Goal: Information Seeking & Learning: Find specific fact

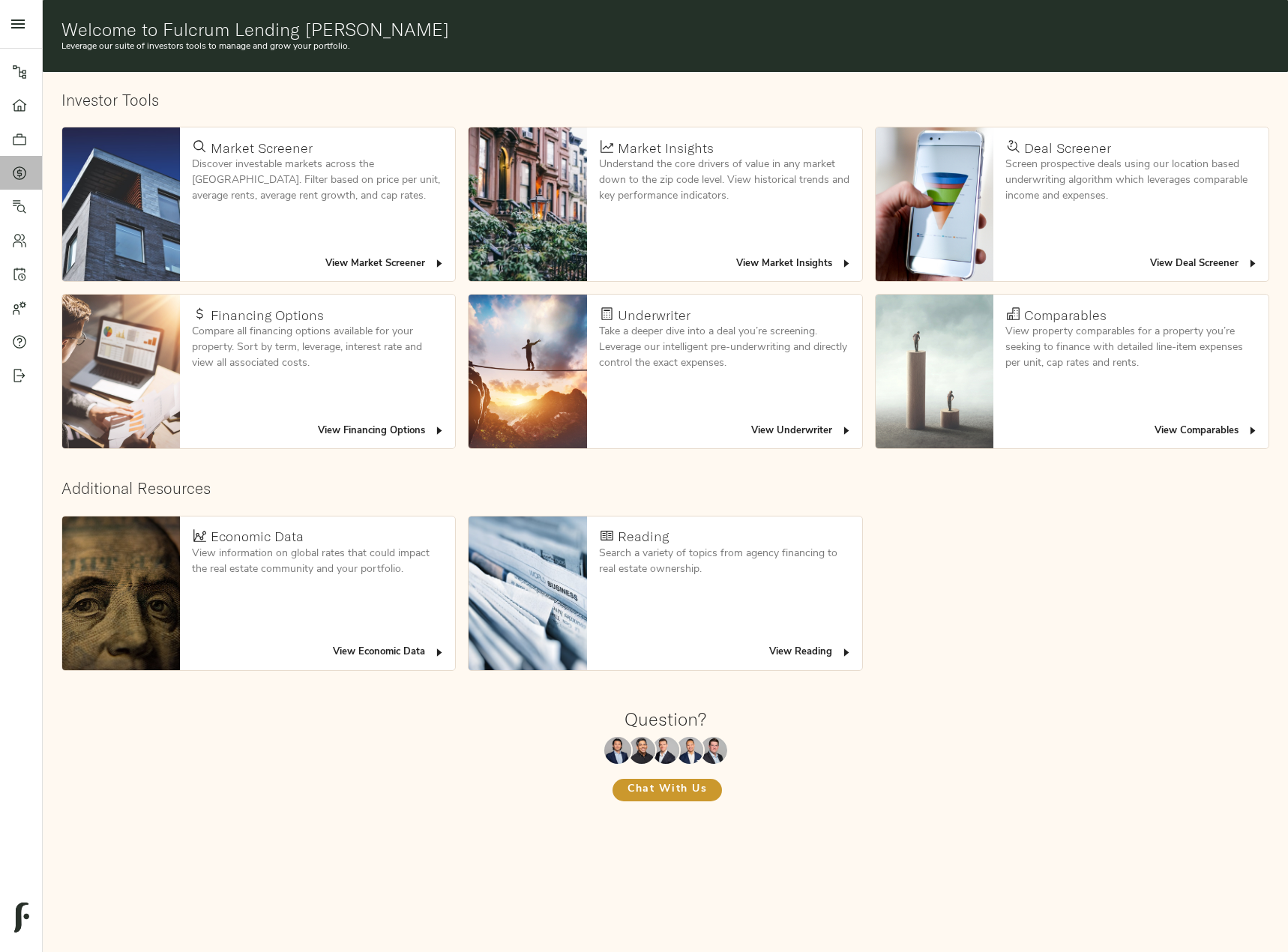
click at [15, 179] on icon at bounding box center [20, 173] width 15 height 15
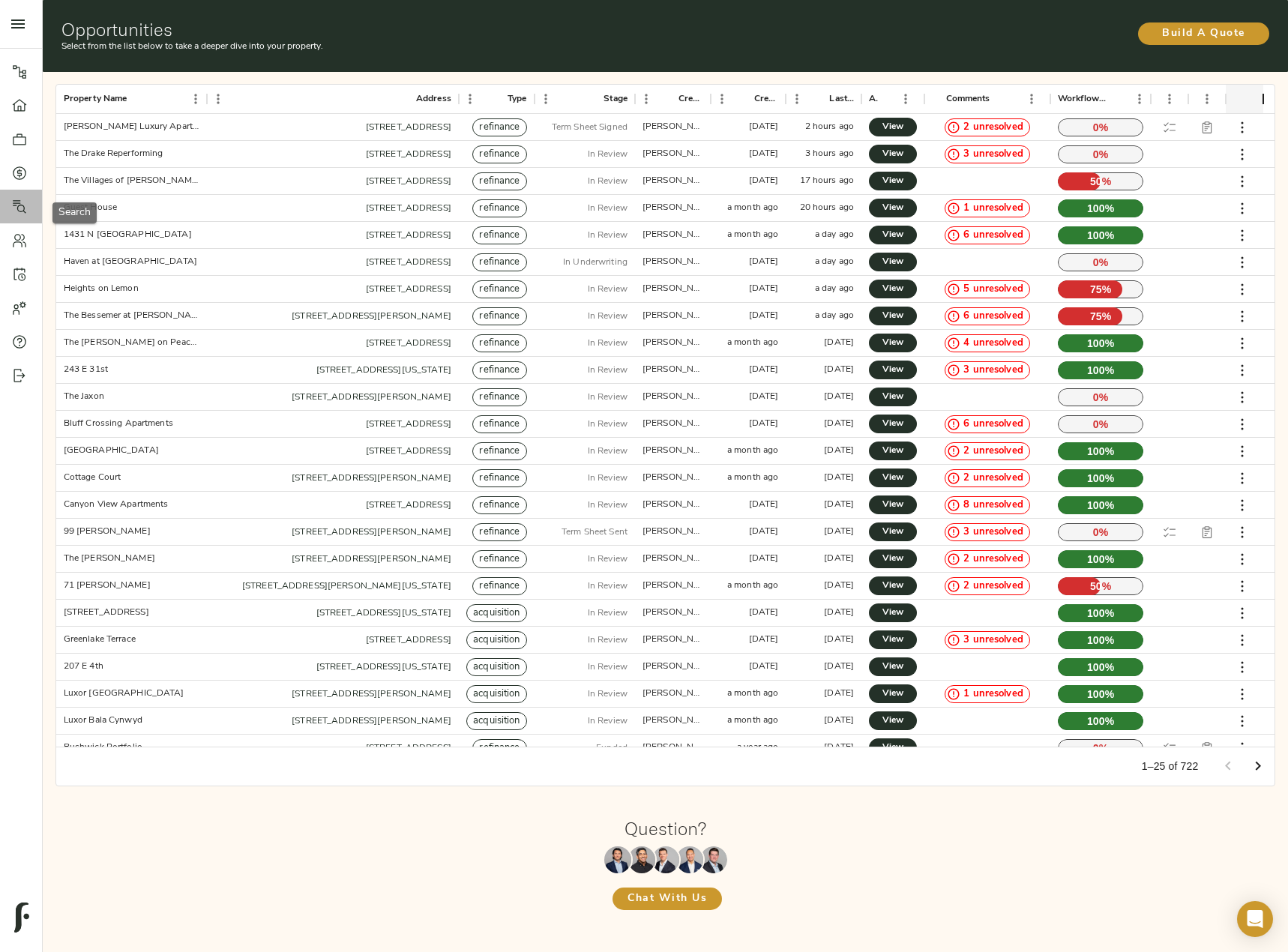
click at [17, 207] on icon at bounding box center [20, 206] width 14 height 14
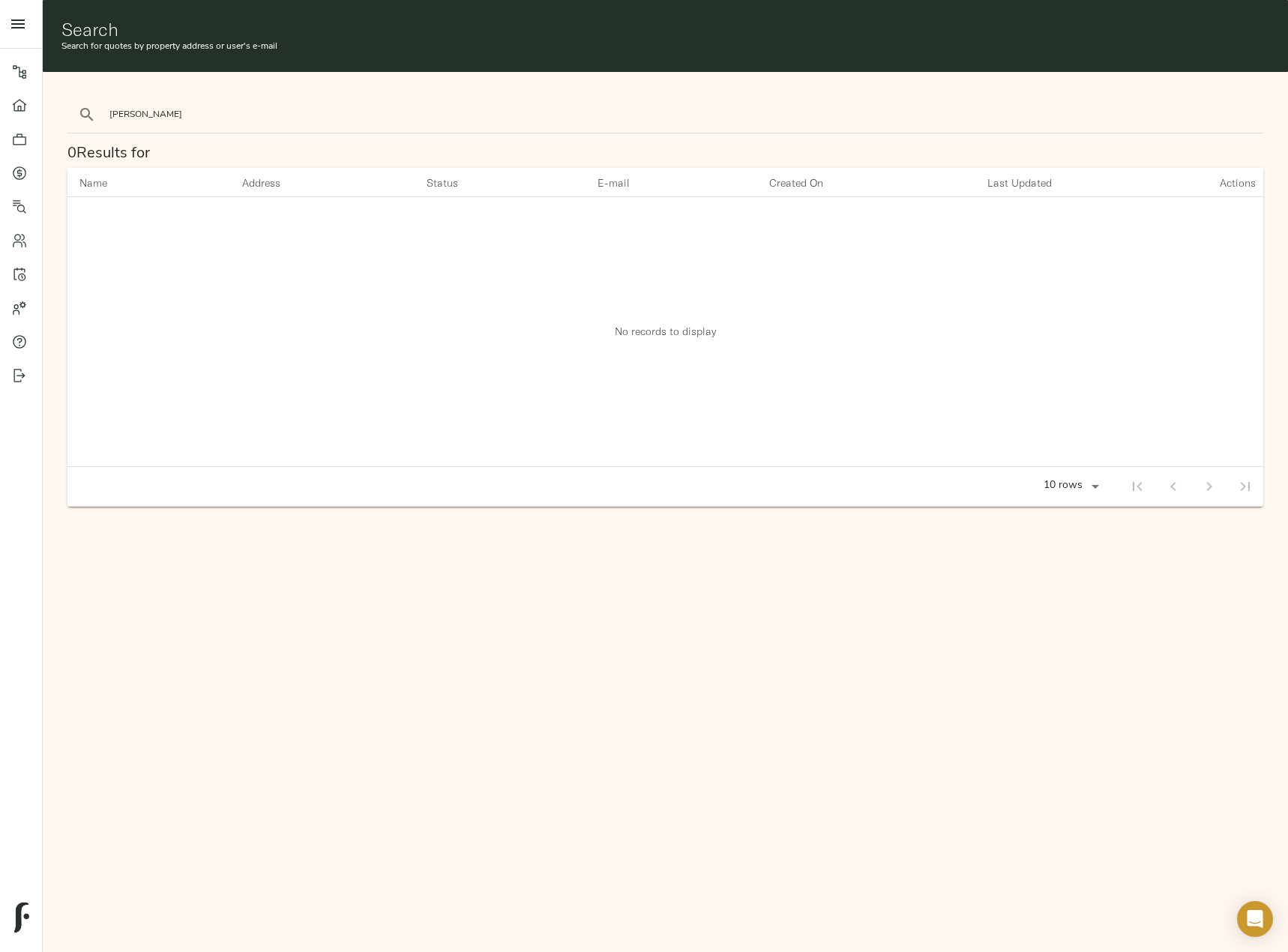
type input "drake"
click at [71, 98] on button "search" at bounding box center [87, 115] width 33 height 33
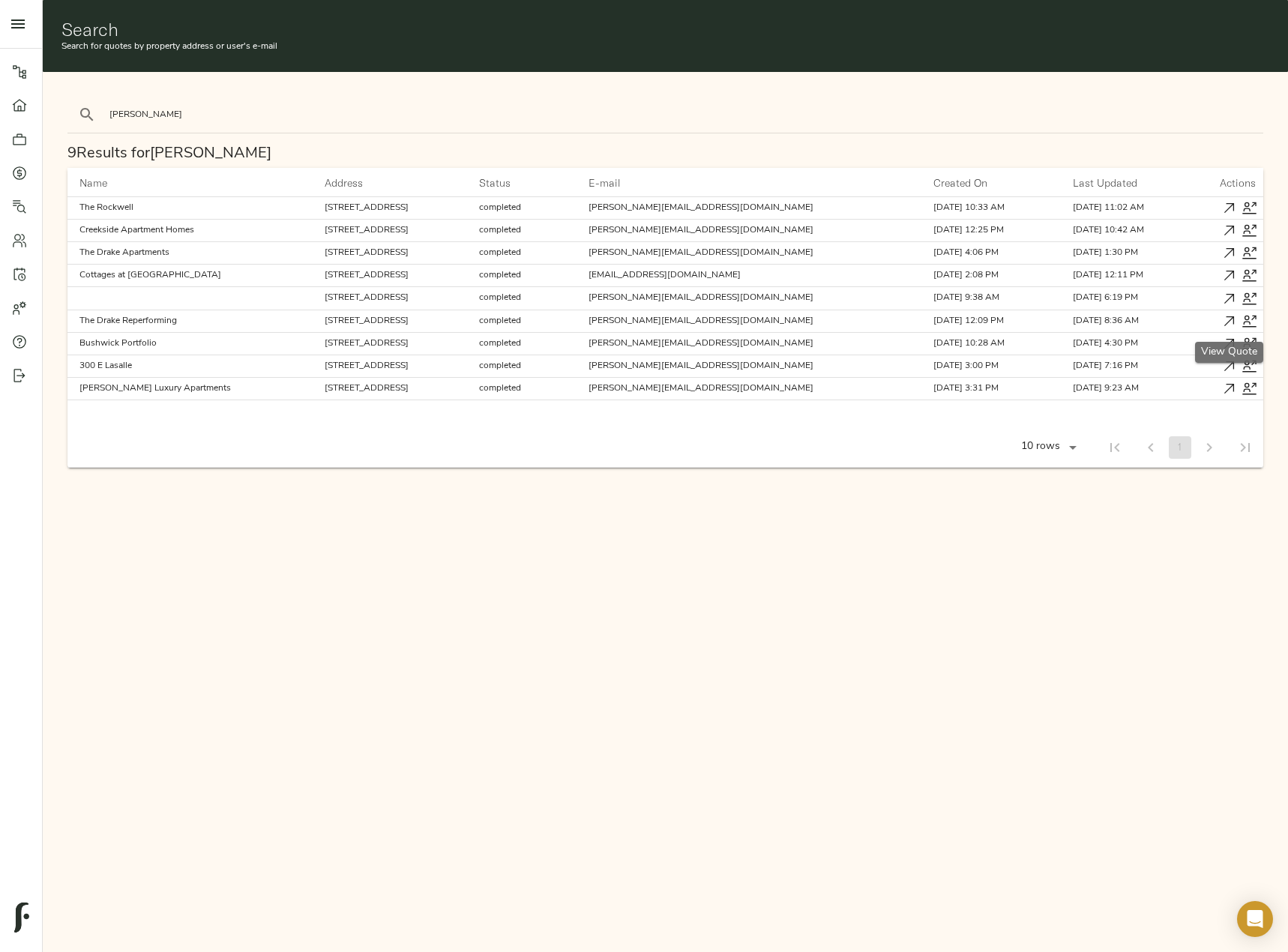
click at [1234, 320] on icon "button" at bounding box center [1229, 321] width 10 height 10
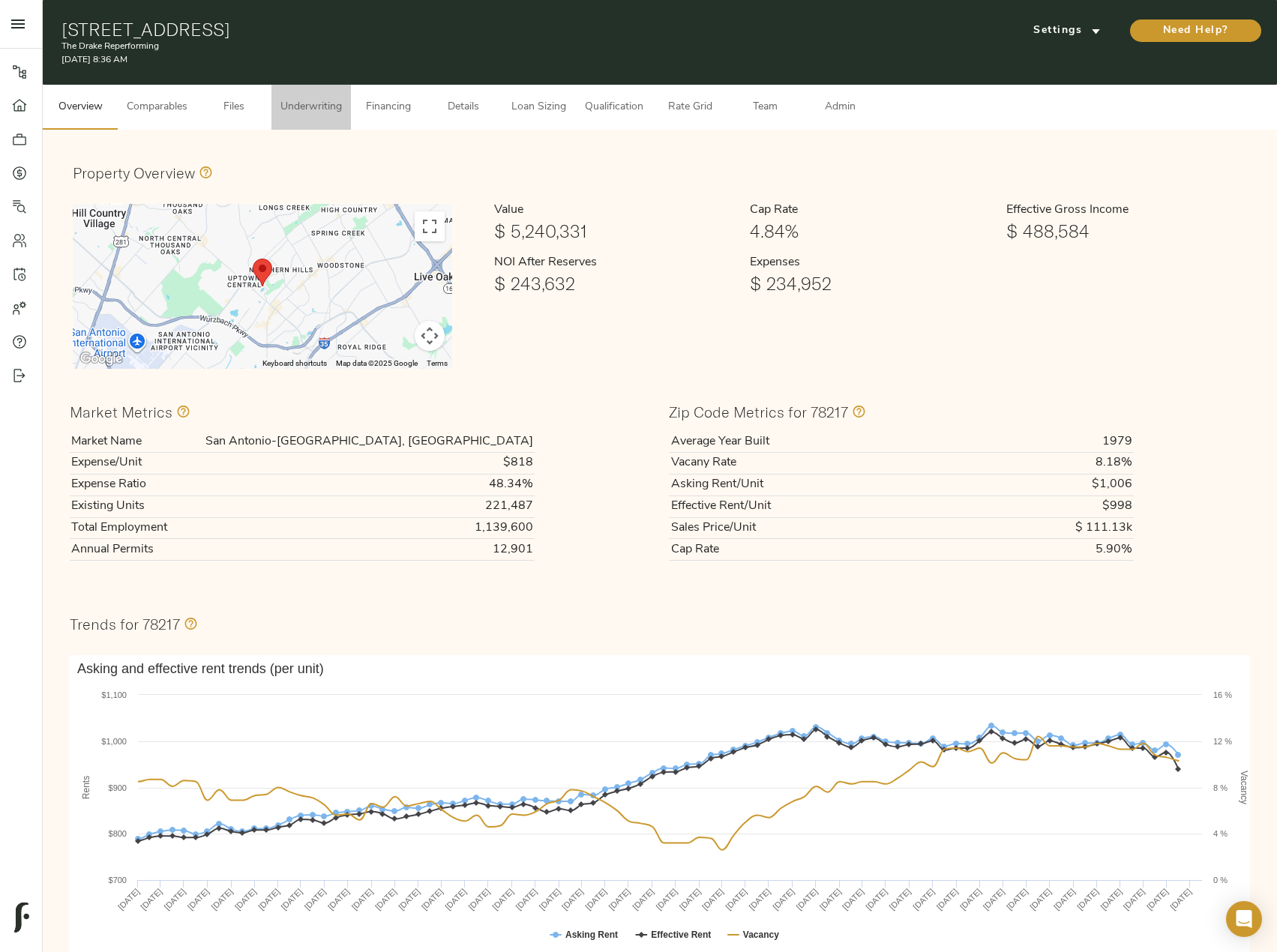
click at [312, 109] on span "Underwriting" at bounding box center [312, 107] width 62 height 19
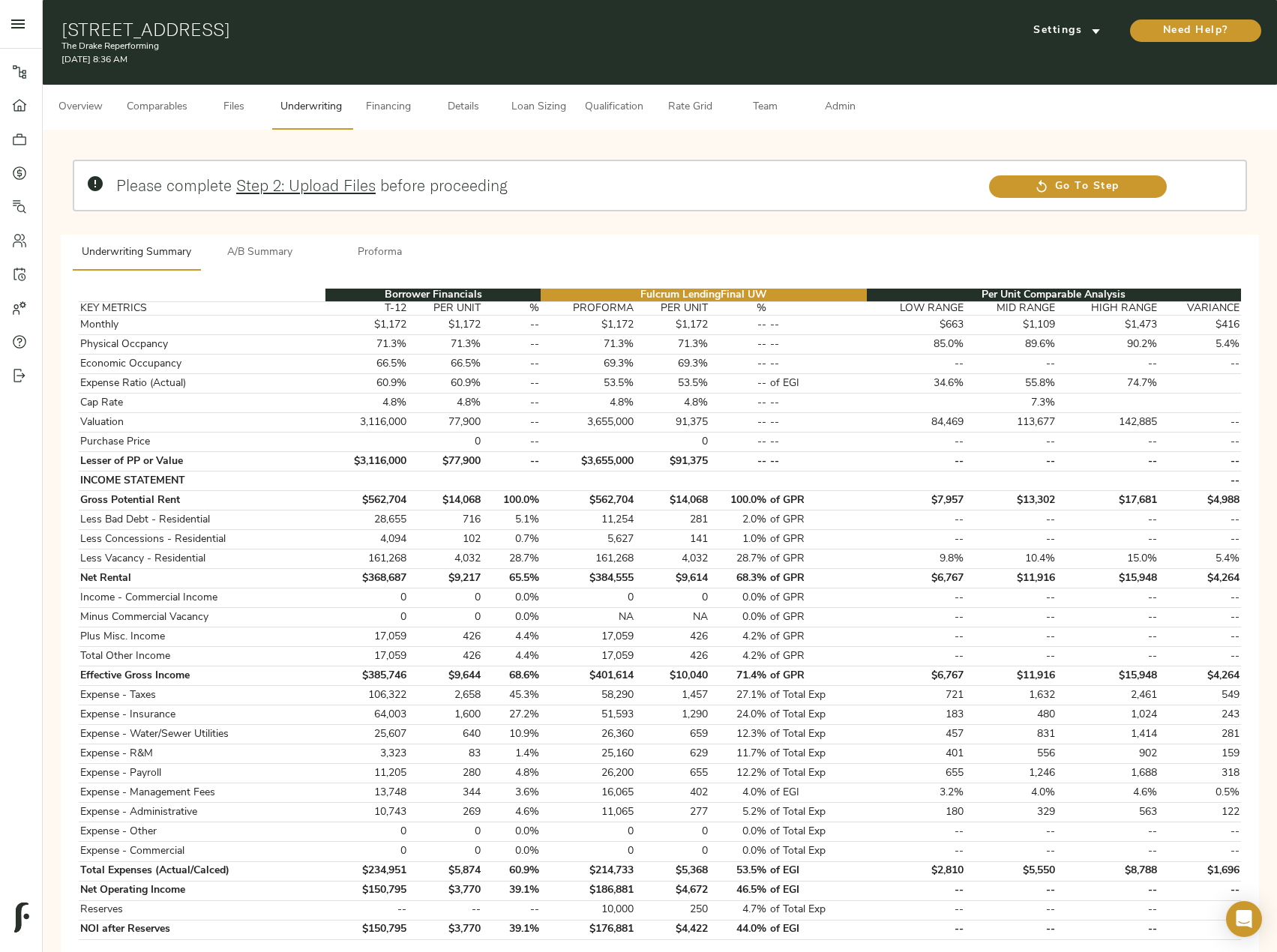
click at [153, 105] on span "Comparables" at bounding box center [157, 107] width 61 height 19
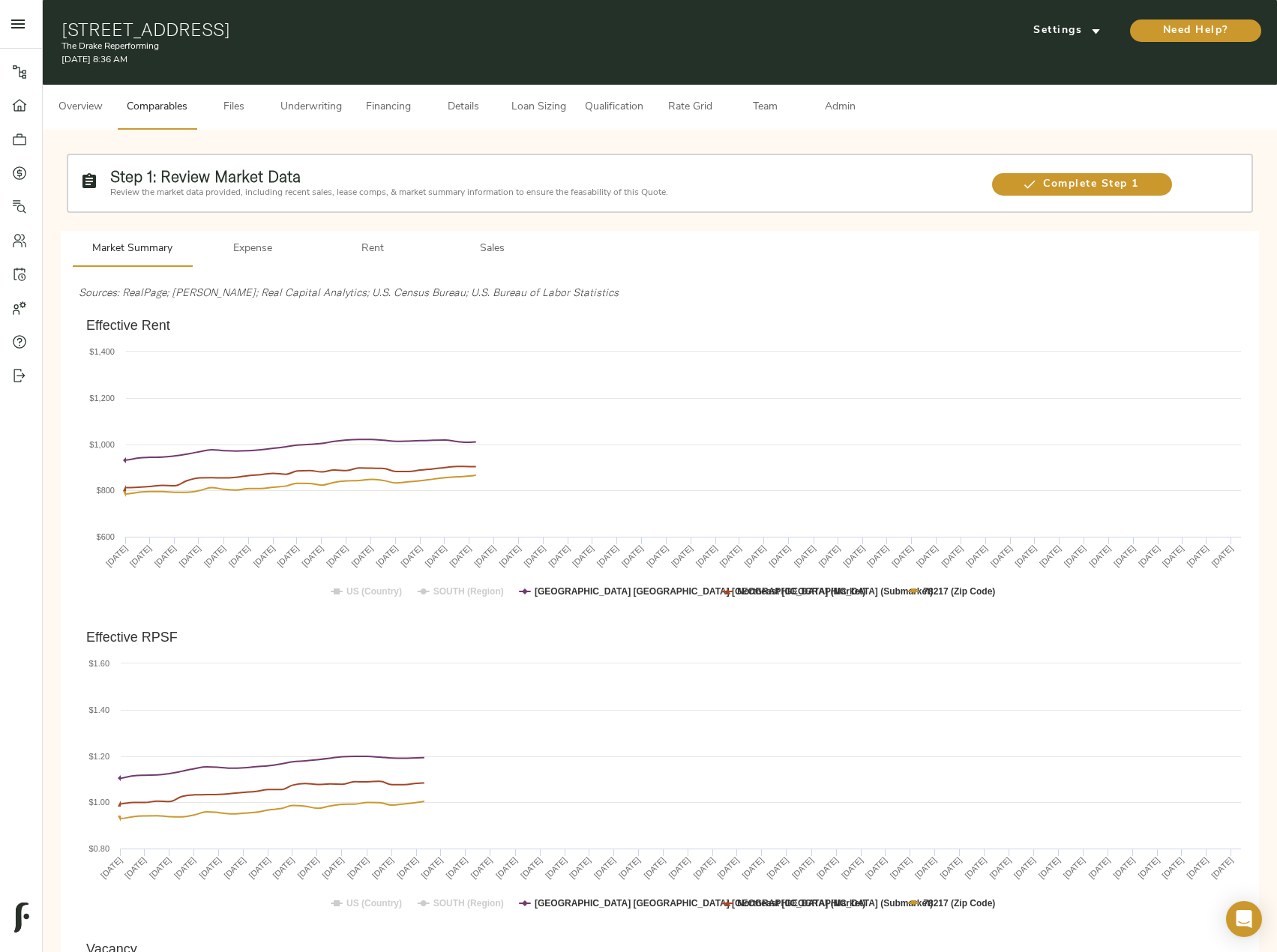
click at [256, 249] on span "Expense" at bounding box center [252, 249] width 102 height 19
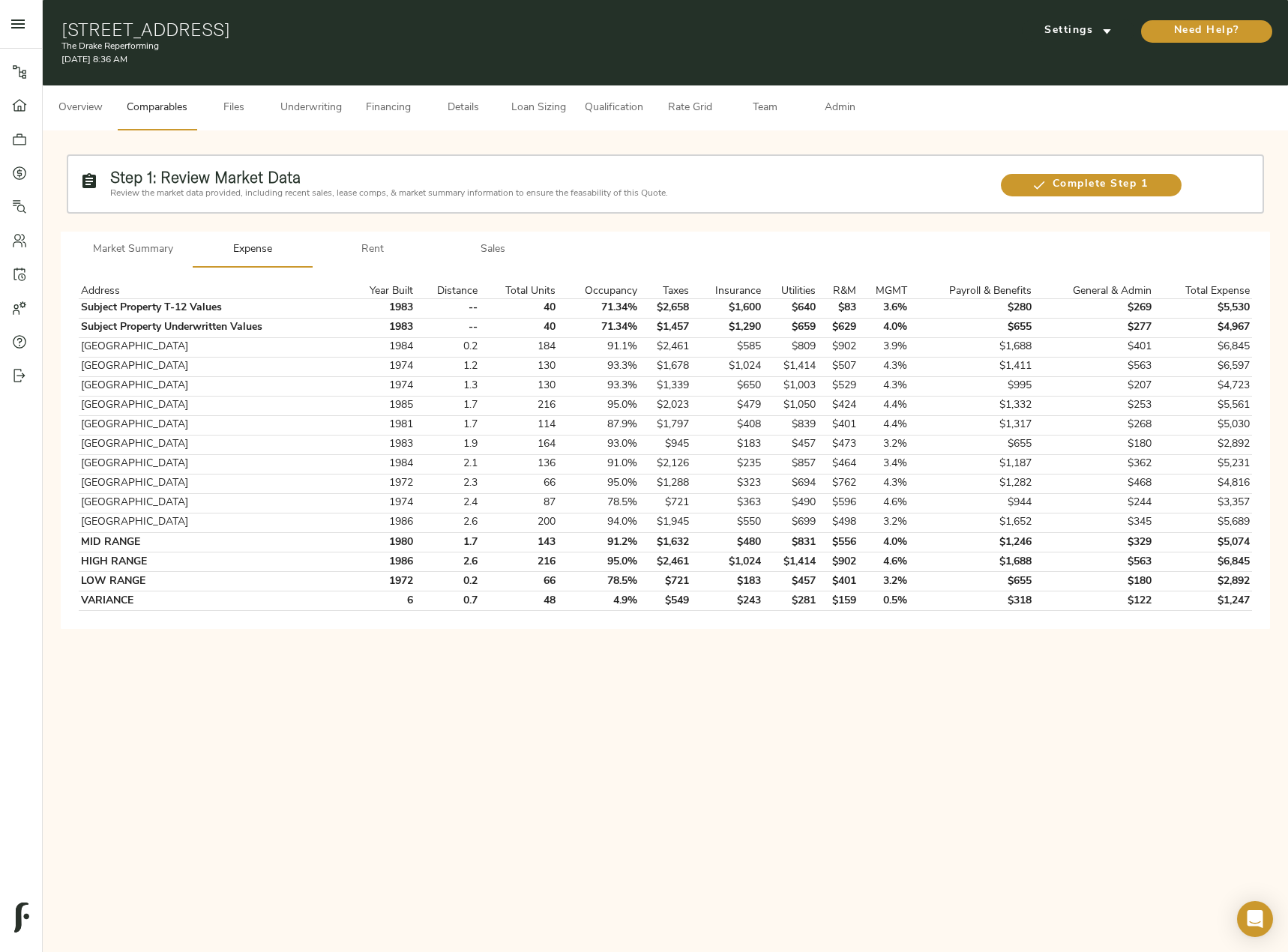
drag, startPoint x: 63, startPoint y: 28, endPoint x: 442, endPoint y: 13, distance: 379.3
click at [442, 13] on div "[STREET_ADDRESS] The Drake Reperforming [DATE] 8:36 AM Settings Need Help?" at bounding box center [666, 42] width 1246 height 85
copy h1 "[STREET_ADDRESS]"
